Goal: Connect with others: Connect with others

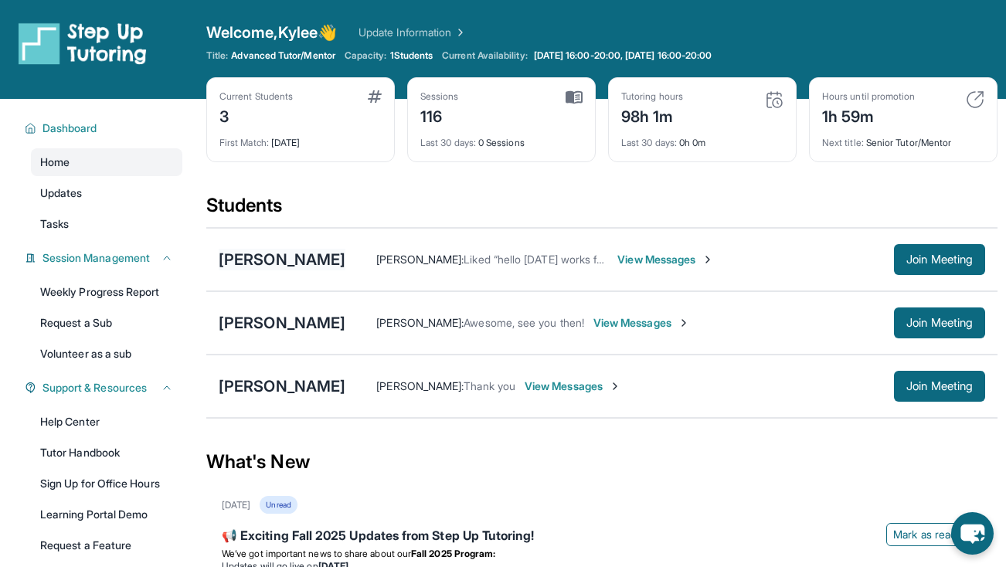
click at [294, 264] on div "[PERSON_NAME]" at bounding box center [282, 260] width 127 height 22
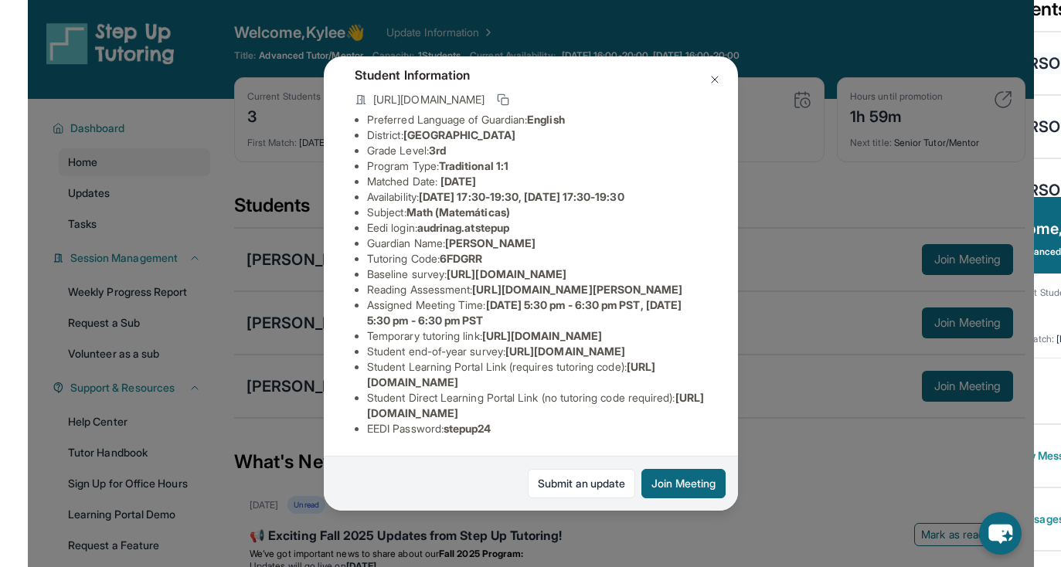
scroll to position [87, 555]
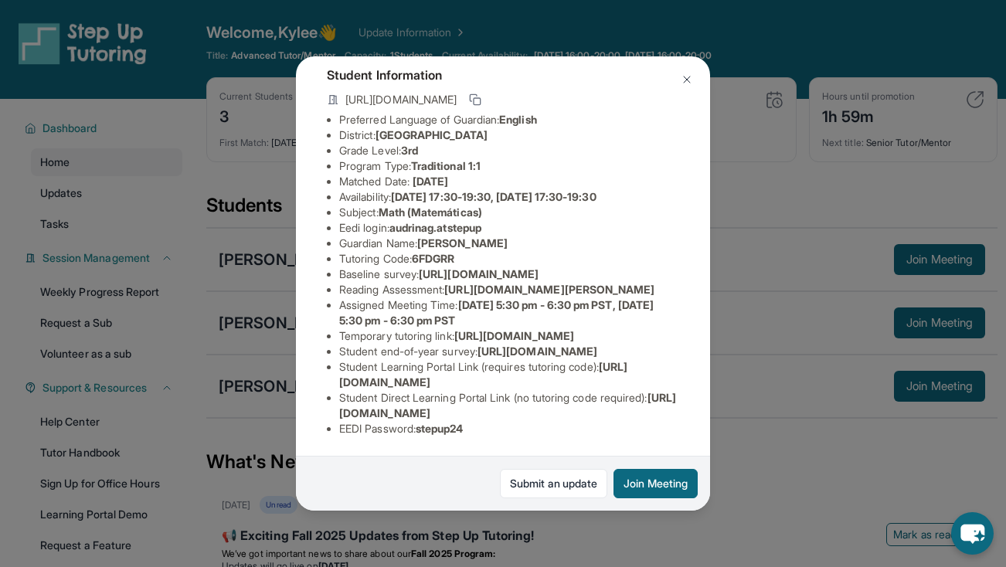
drag, startPoint x: 337, startPoint y: 289, endPoint x: 708, endPoint y: 326, distance: 372.6
click at [708, 326] on div "[PERSON_NAME] Guardian: [PERSON_NAME] Student Information [URL][DOMAIN_NAME] Pr…" at bounding box center [503, 282] width 414 height 453
copy span "[URL][DOMAIN_NAME]"
click at [766, 393] on div "[PERSON_NAME] Guardian: [PERSON_NAME] Student Information [URL][DOMAIN_NAME] Pr…" at bounding box center [503, 283] width 1006 height 567
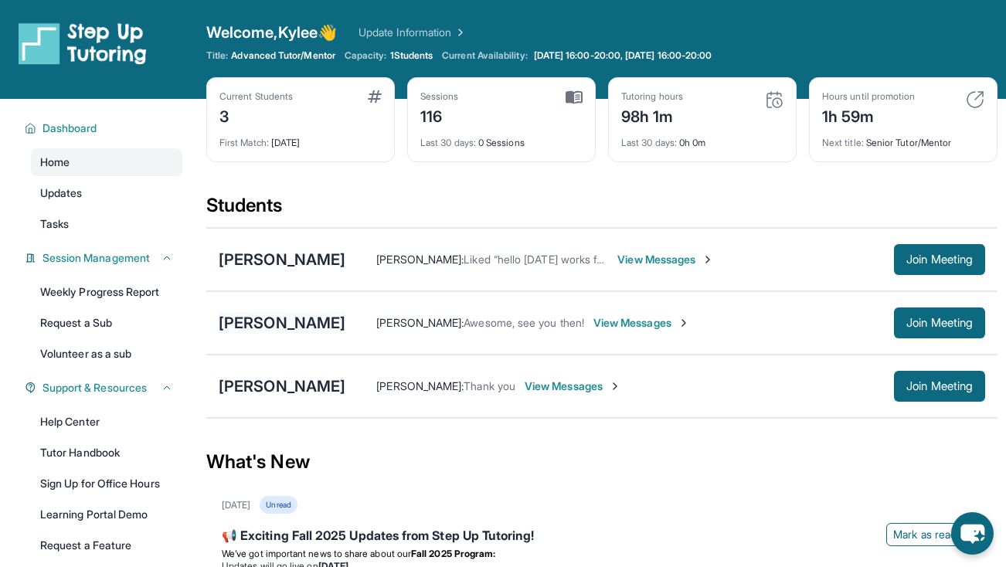
click at [308, 331] on div "[PERSON_NAME]" at bounding box center [282, 323] width 127 height 22
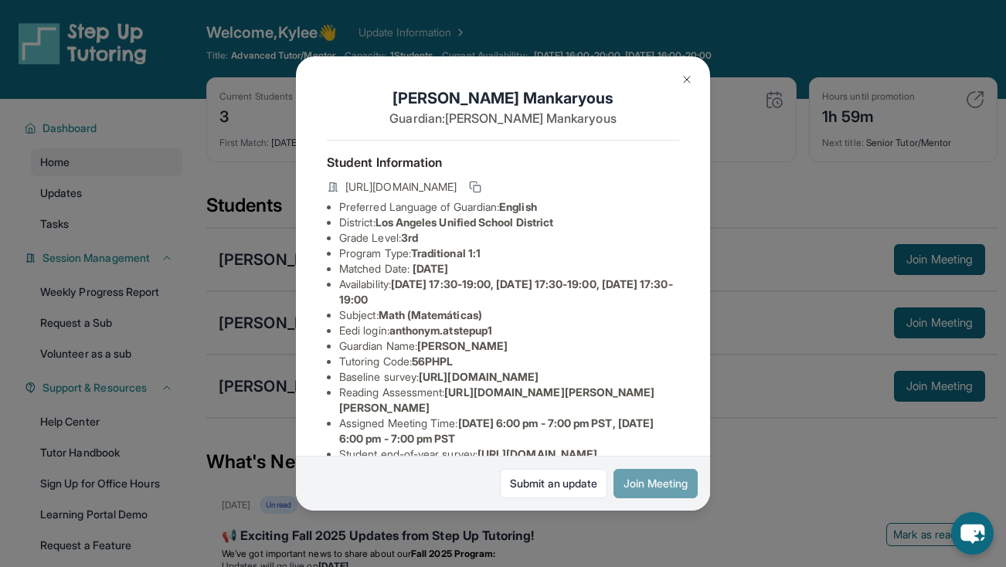
click at [666, 495] on button "Join Meeting" at bounding box center [655, 483] width 84 height 29
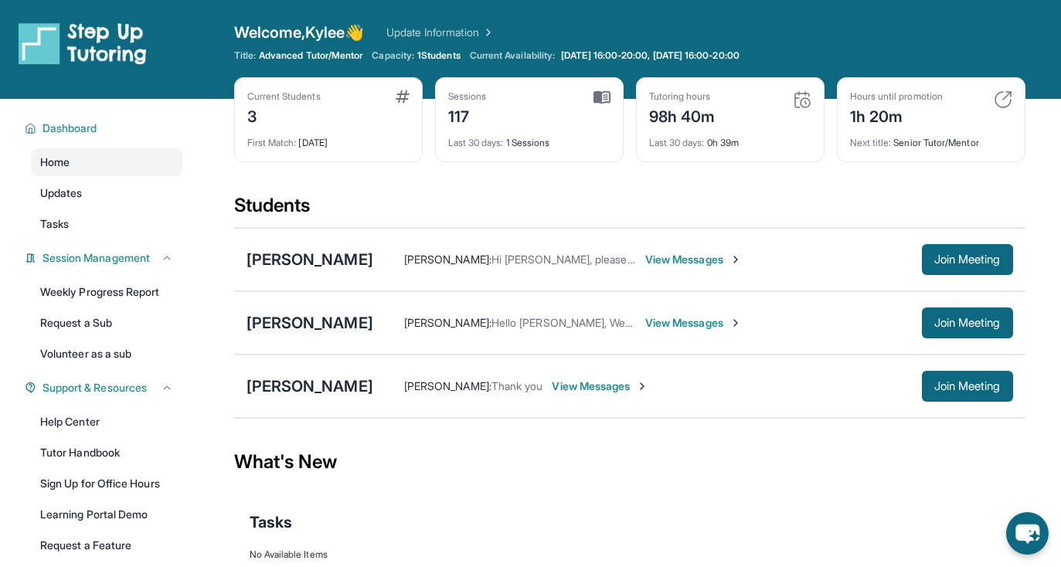
click at [300, 322] on div "[PERSON_NAME]" at bounding box center [309, 323] width 127 height 22
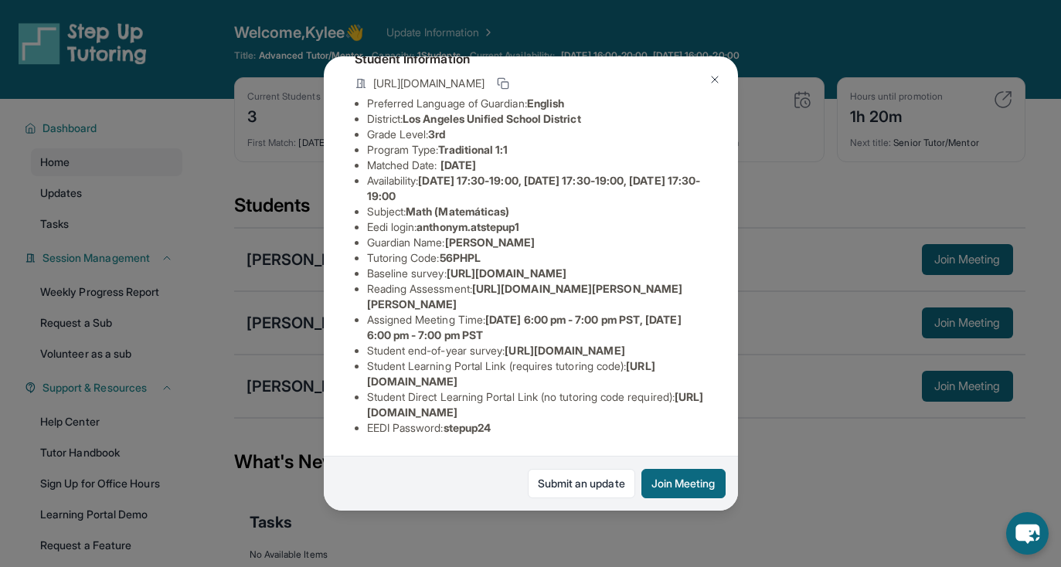
scroll to position [121, 0]
drag, startPoint x: 365, startPoint y: 272, endPoint x: 722, endPoint y: 294, distance: 357.6
click at [722, 294] on div "[PERSON_NAME] Guardian: [PERSON_NAME] Student Information [URL][DOMAIN_NAME] Pr…" at bounding box center [531, 282] width 414 height 453
drag, startPoint x: 657, startPoint y: 300, endPoint x: 342, endPoint y: 272, distance: 316.5
click at [342, 272] on div "[PERSON_NAME] Guardian: [PERSON_NAME] Student Information [URL][DOMAIN_NAME] Pr…" at bounding box center [531, 282] width 414 height 453
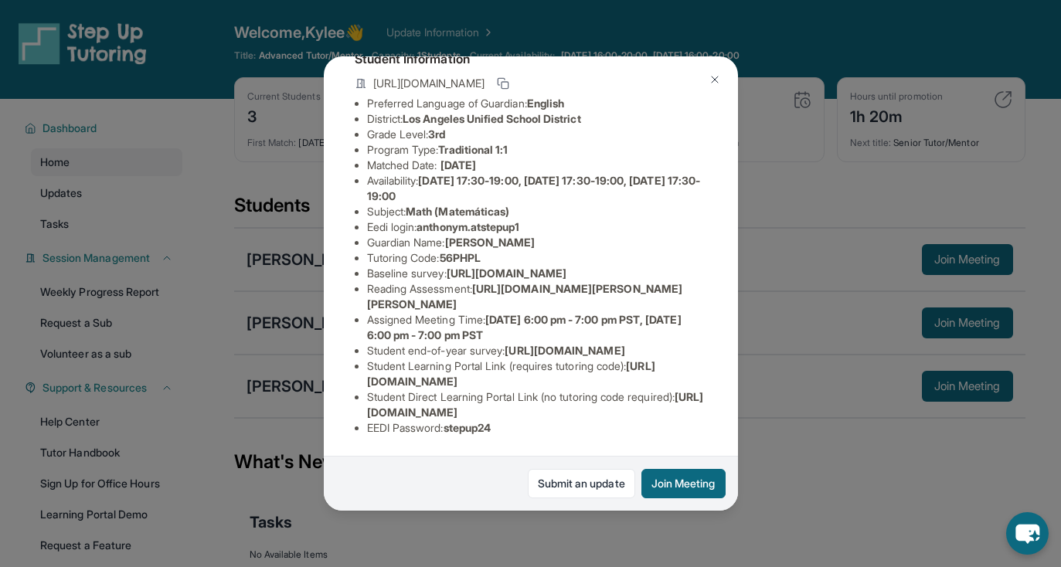
copy span "[URL][DOMAIN_NAME]"
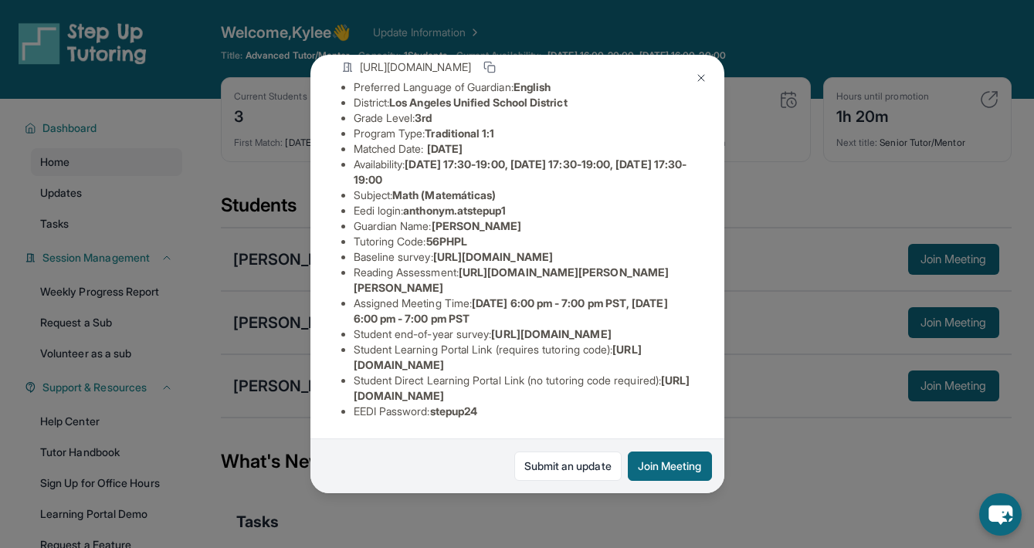
click at [691, 539] on div "[PERSON_NAME] Guardian: [PERSON_NAME] Student Information [URL][DOMAIN_NAME] Pr…" at bounding box center [517, 274] width 1034 height 548
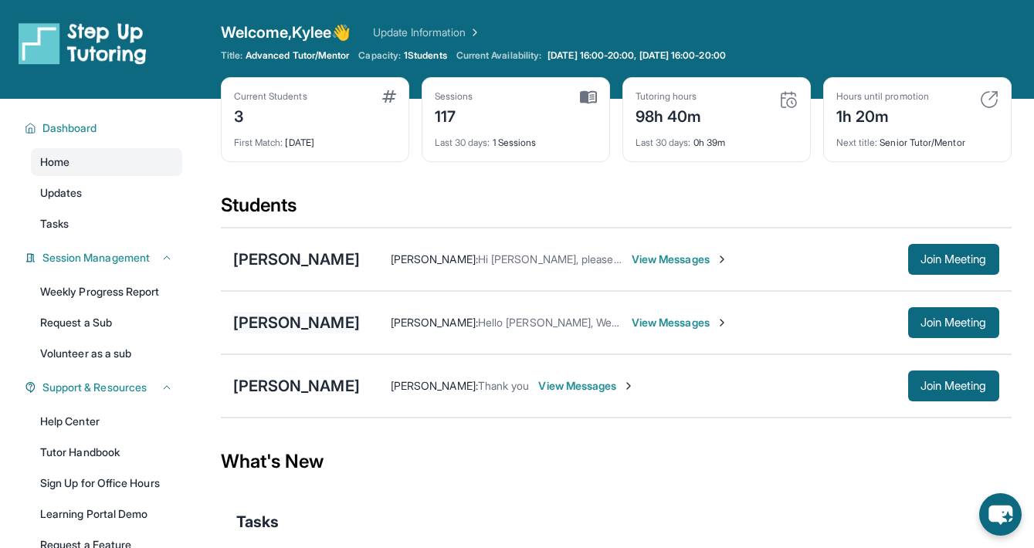
click at [324, 321] on div "[PERSON_NAME]" at bounding box center [296, 323] width 127 height 22
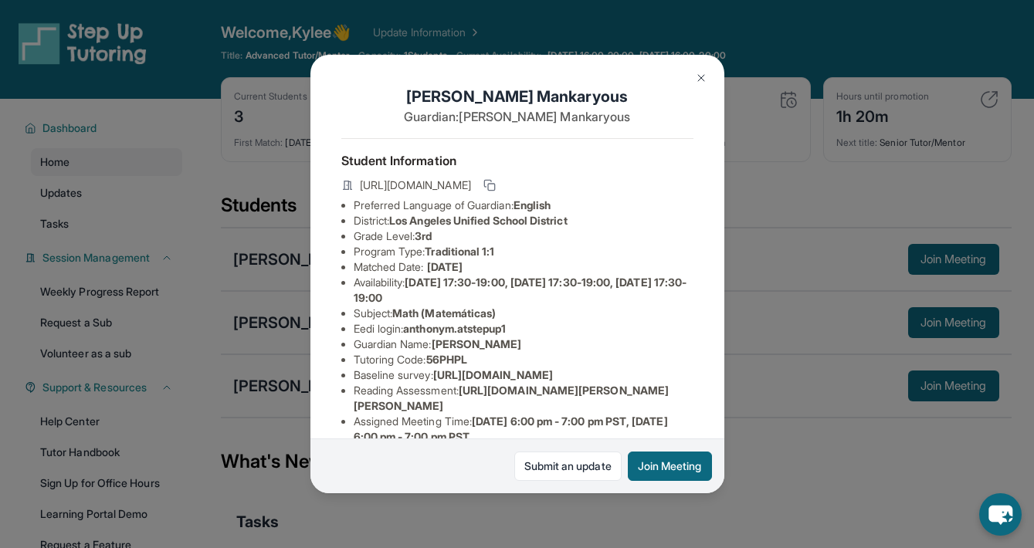
click at [700, 73] on img at bounding box center [701, 78] width 12 height 12
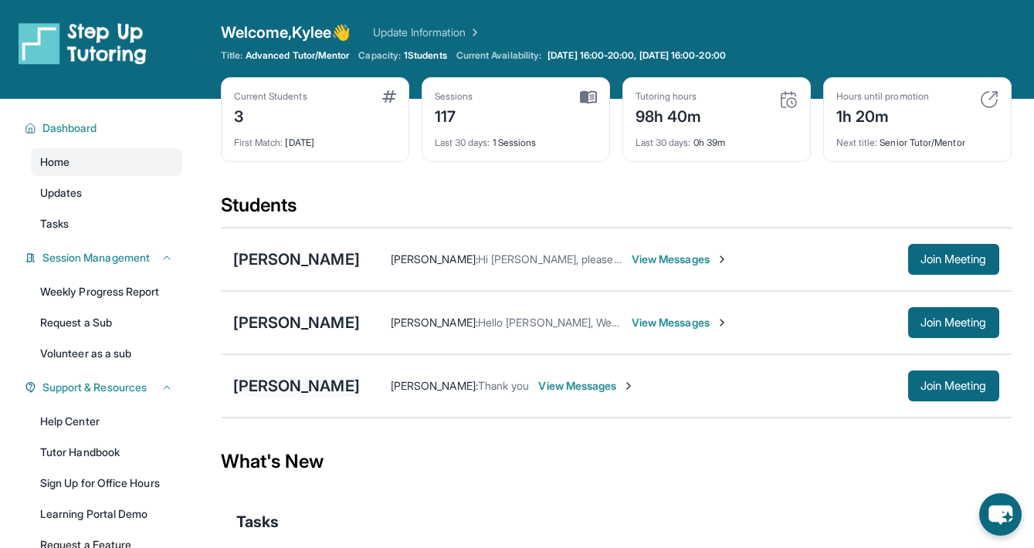
click at [300, 382] on div "[PERSON_NAME]" at bounding box center [296, 386] width 127 height 22
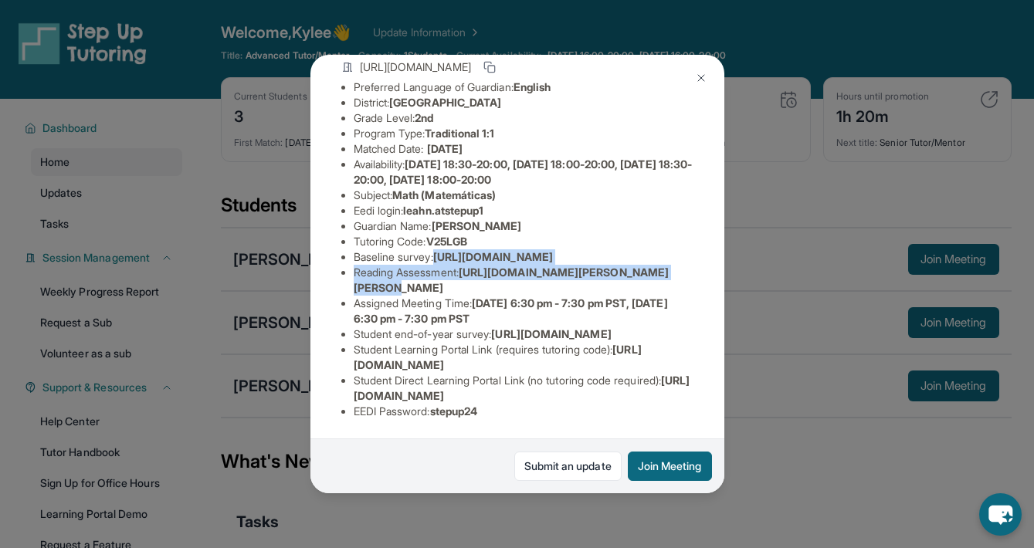
scroll to position [155, 550]
drag, startPoint x: 352, startPoint y: 236, endPoint x: 646, endPoint y: 270, distance: 295.5
click at [646, 270] on div "[PERSON_NAME] Guardian: [PERSON_NAME] Student Information [URL][DOMAIN_NAME] Pr…" at bounding box center [518, 274] width 414 height 439
copy span "[URL][DOMAIN_NAME]"
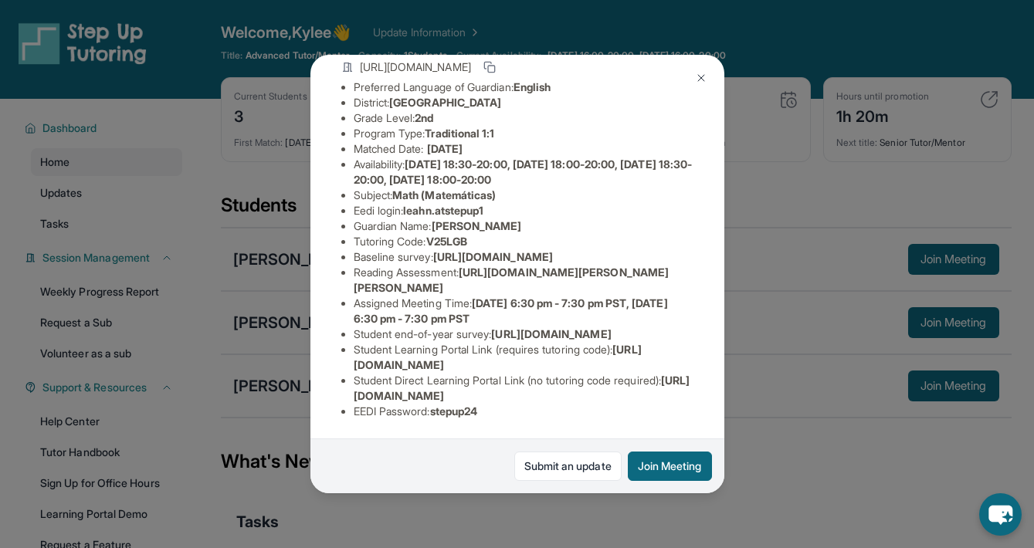
click at [576, 321] on div "[PERSON_NAME] Guardian: [PERSON_NAME] Student Information [URL][DOMAIN_NAME] Pr…" at bounding box center [518, 274] width 414 height 439
click at [735, 528] on div "[PERSON_NAME] Guardian: [PERSON_NAME] Student Information [URL][DOMAIN_NAME] Pr…" at bounding box center [517, 274] width 1034 height 548
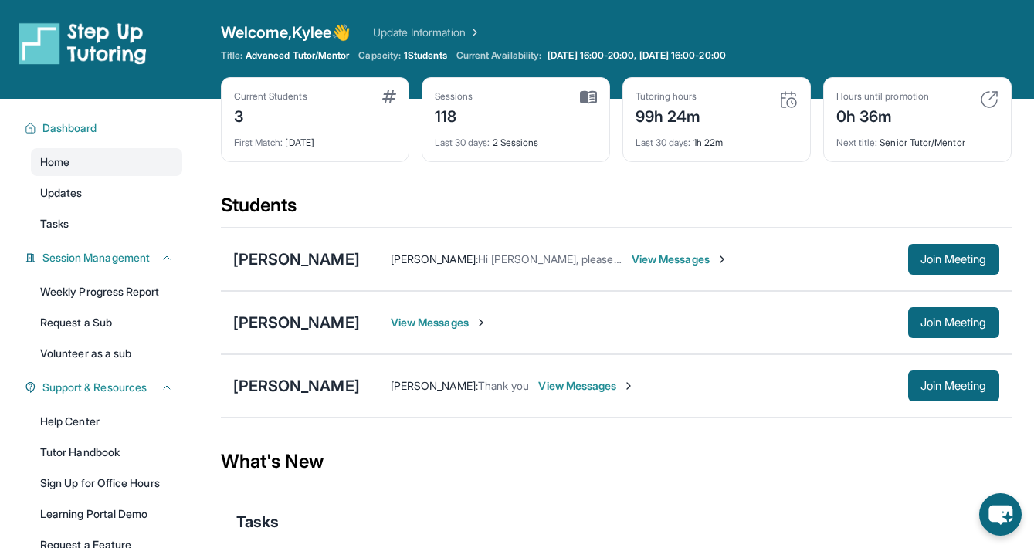
click at [993, 100] on img at bounding box center [989, 99] width 19 height 19
click at [291, 392] on div "[PERSON_NAME]" at bounding box center [296, 386] width 127 height 22
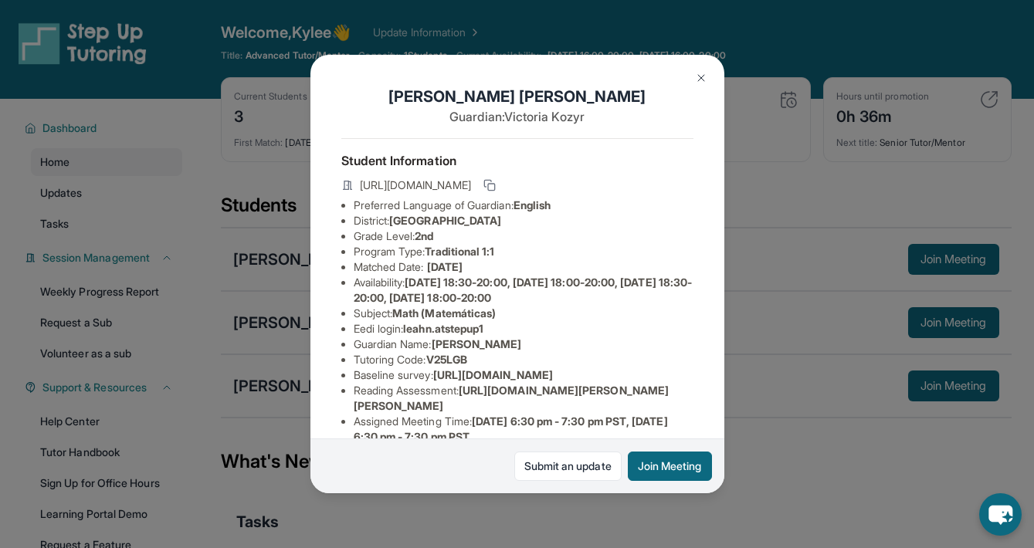
scroll to position [226, 0]
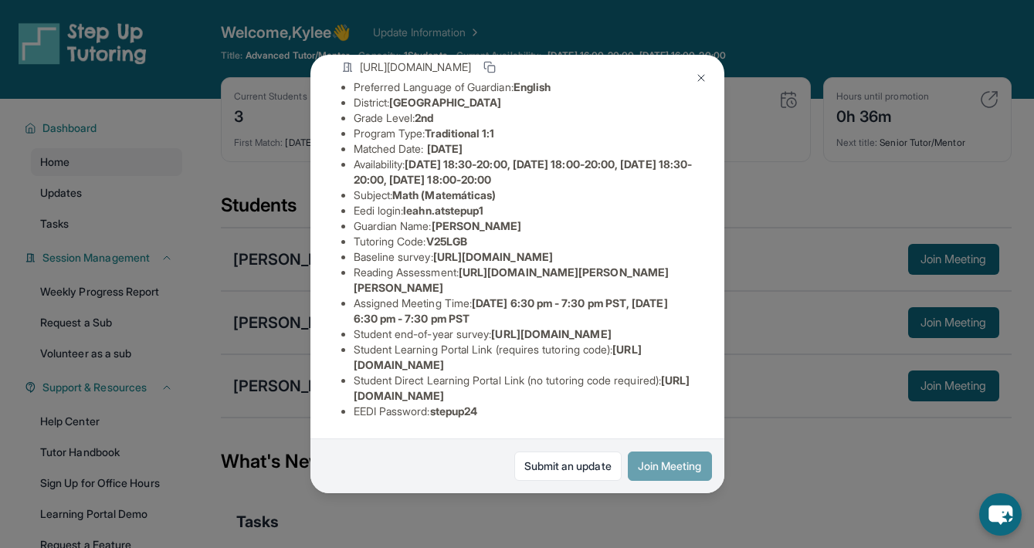
click at [666, 473] on button "Join Meeting" at bounding box center [670, 466] width 84 height 29
